Goal: Check status: Check status

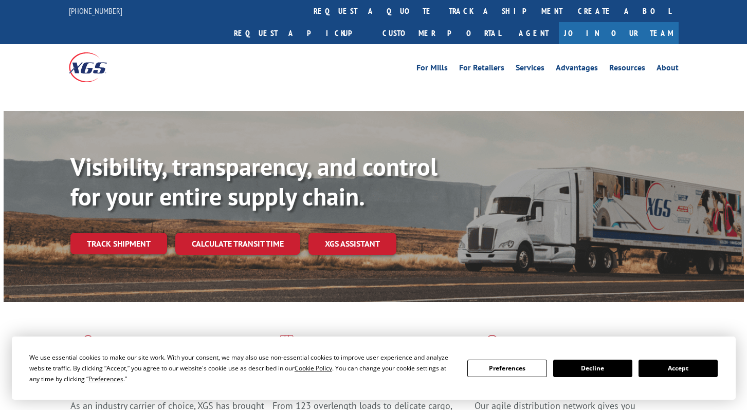
scroll to position [25, 0]
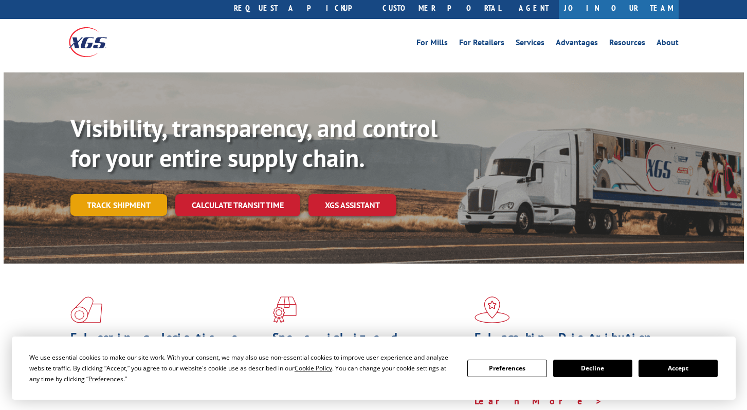
click at [124, 194] on link "Track shipment" at bounding box center [118, 205] width 97 height 22
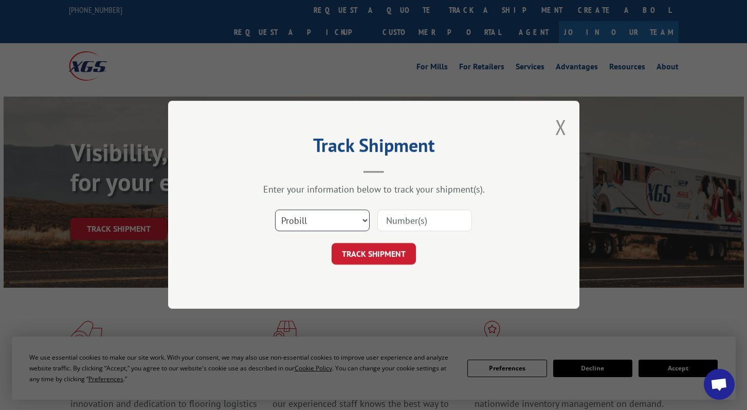
click at [340, 217] on select "Select category... Probill BOL PO" at bounding box center [322, 221] width 95 height 22
click at [403, 224] on input at bounding box center [424, 221] width 95 height 22
paste input "31459828"
type input "31459828"
click at [350, 254] on button "TRACK SHIPMENT" at bounding box center [374, 255] width 84 height 22
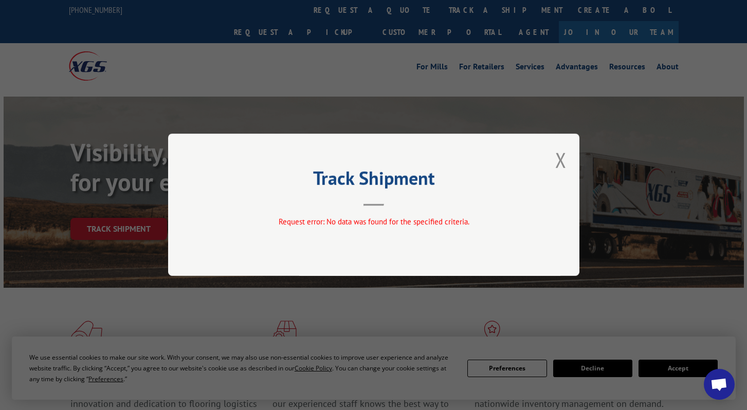
click at [569, 158] on div "Track Shipment Request error: No data was found for the specified criteria." at bounding box center [373, 205] width 411 height 142
click at [559, 157] on button "Close modal" at bounding box center [560, 160] width 11 height 27
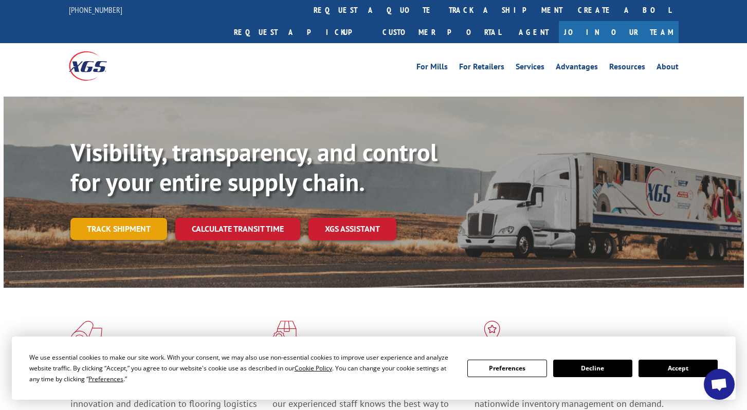
click at [114, 218] on link "Track shipment" at bounding box center [118, 229] width 97 height 22
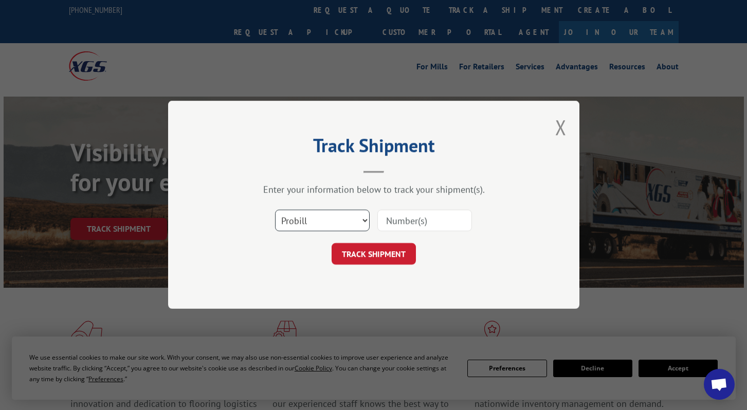
click at [360, 223] on select "Select category... Probill BOL PO" at bounding box center [322, 221] width 95 height 22
select select "bol"
click at [407, 226] on input at bounding box center [424, 221] width 95 height 22
paste input "31459828"
type input "31459828"
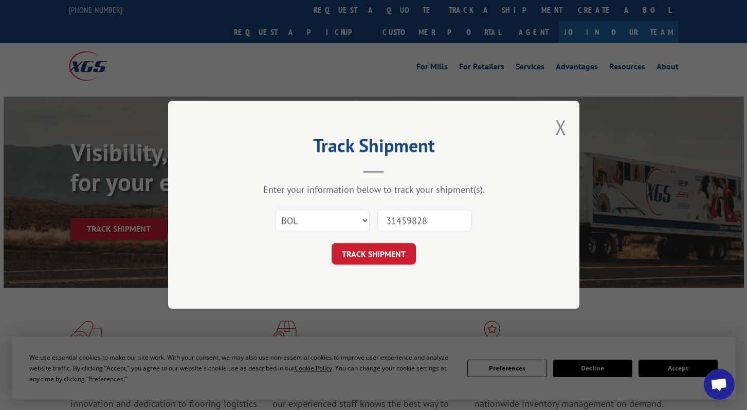
click button "TRACK SHIPMENT" at bounding box center [374, 255] width 84 height 22
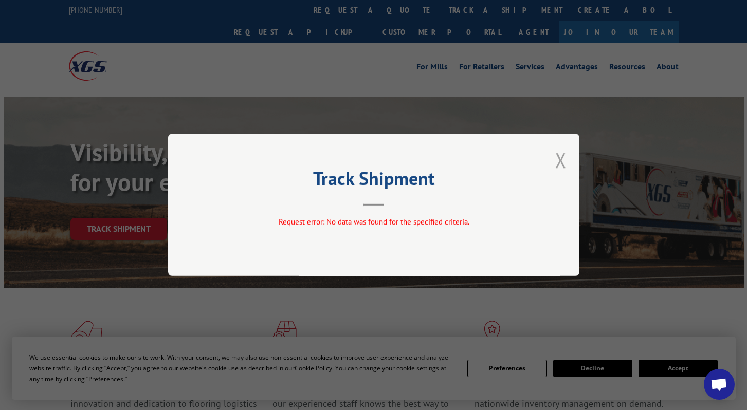
click at [557, 165] on button "Close modal" at bounding box center [560, 160] width 11 height 27
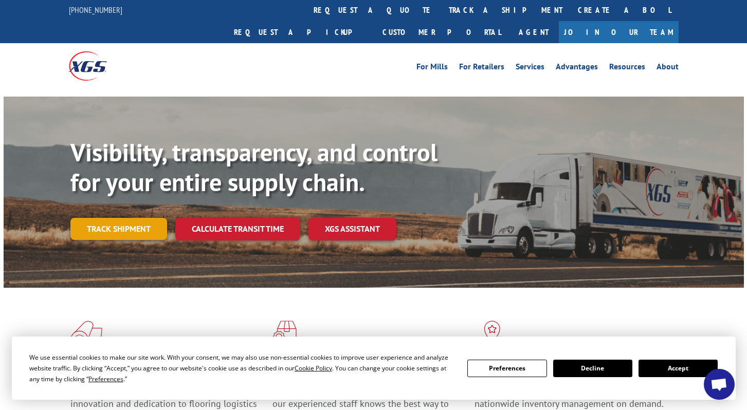
click at [140, 218] on link "Track shipment" at bounding box center [118, 229] width 97 height 22
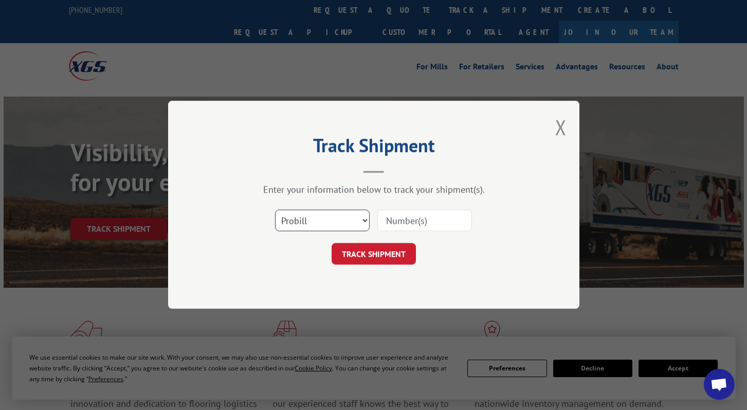
click at [316, 219] on select "Select category... Probill BOL PO" at bounding box center [322, 221] width 95 height 22
select select "po"
click at [415, 224] on input at bounding box center [424, 221] width 95 height 22
paste input "31459828"
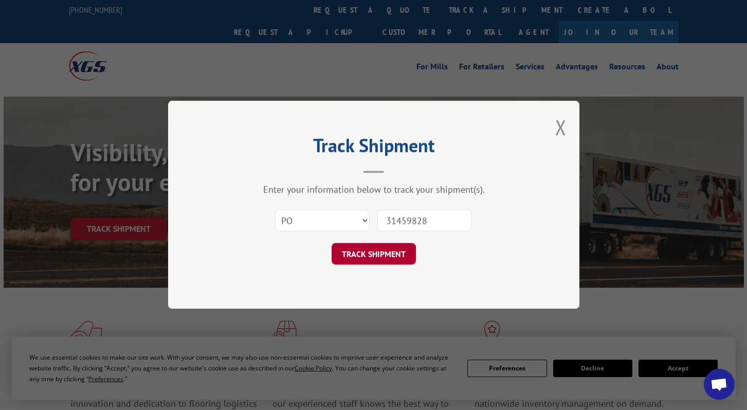
type input "31459828"
click at [393, 245] on button "TRACK SHIPMENT" at bounding box center [374, 255] width 84 height 22
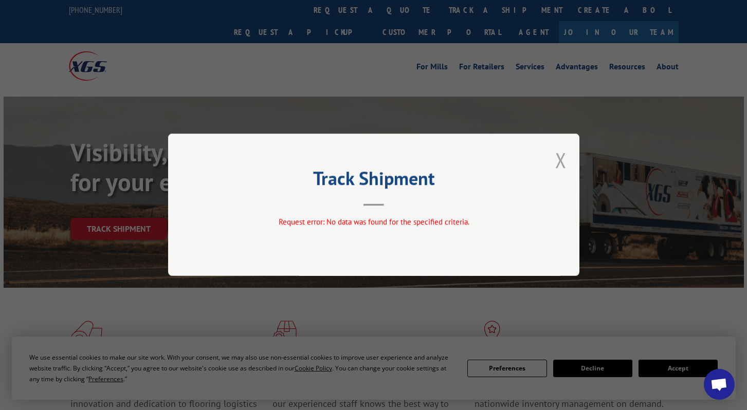
click at [558, 163] on button "Close modal" at bounding box center [560, 160] width 11 height 27
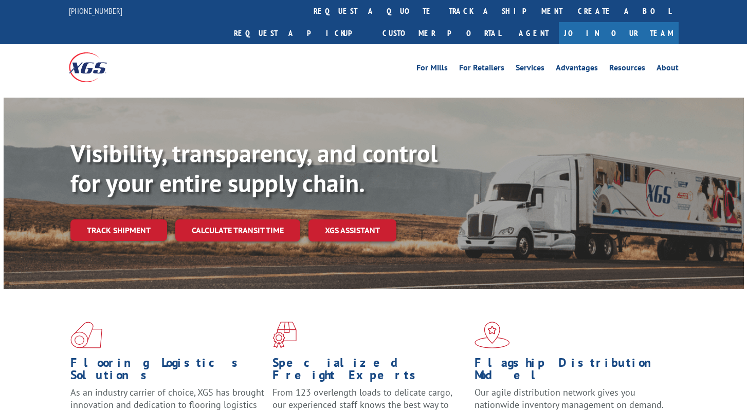
scroll to position [51, 0]
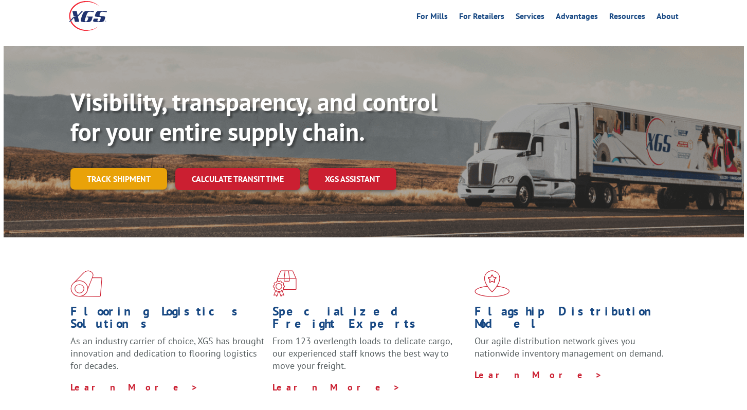
click at [128, 168] on link "Track shipment" at bounding box center [118, 179] width 97 height 22
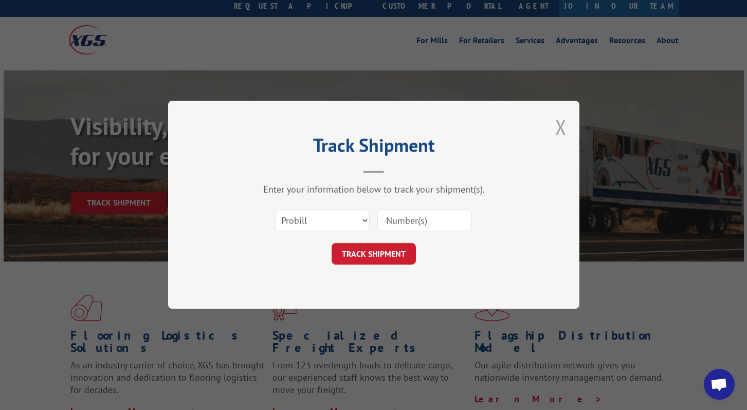
click at [557, 131] on button "Close modal" at bounding box center [560, 127] width 11 height 27
